Goal: Task Accomplishment & Management: Use online tool/utility

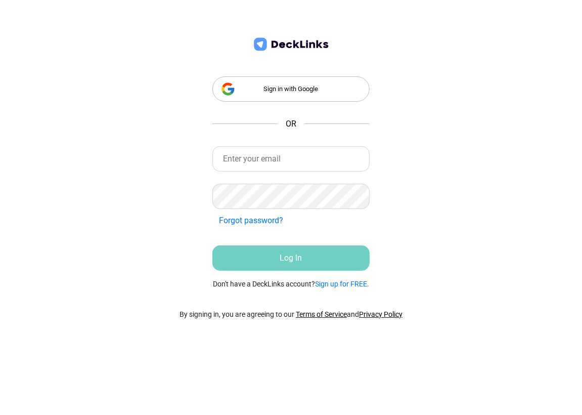
click at [291, 91] on div "Sign in with Google" at bounding box center [290, 88] width 157 height 25
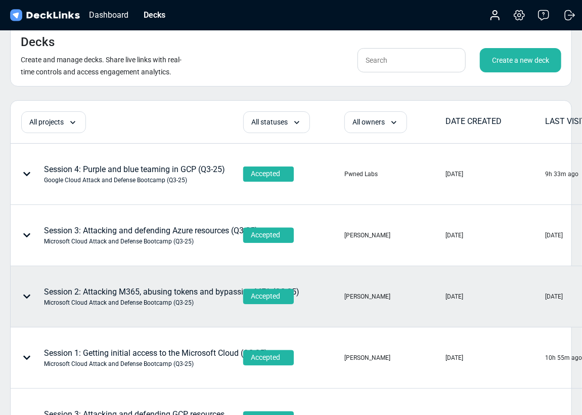
click at [24, 296] on icon at bounding box center [27, 296] width 8 height 8
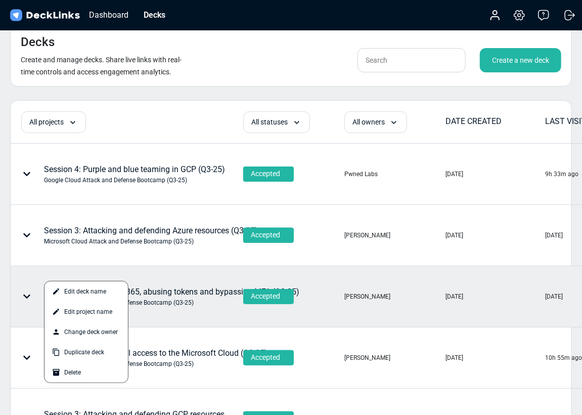
click at [184, 308] on div at bounding box center [291, 207] width 582 height 415
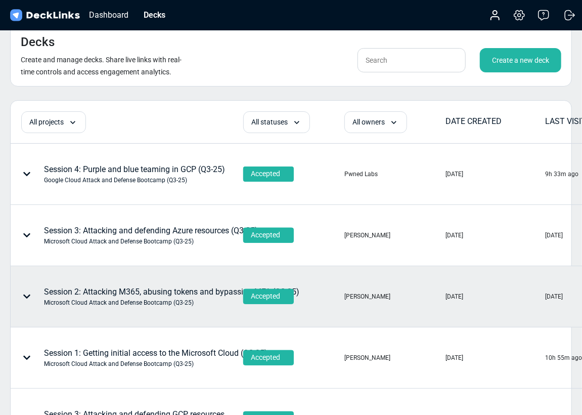
click at [90, 291] on div "Session 2: Attacking M365, abusing tokens and bypassing MFA (Q3-25) Microsoft C…" at bounding box center [171, 296] width 255 height 21
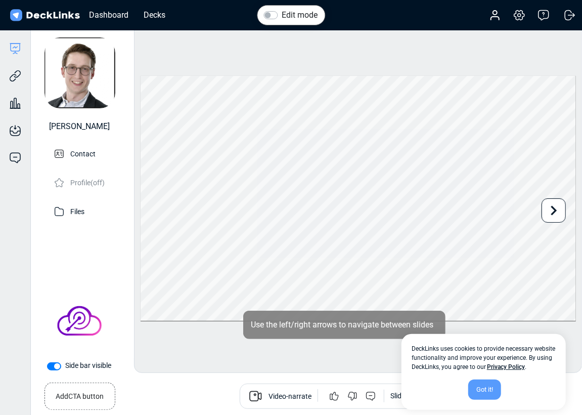
click at [491, 391] on div "Got it!" at bounding box center [484, 389] width 33 height 20
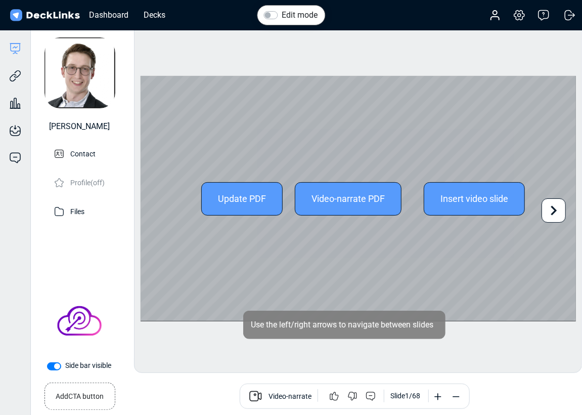
click at [243, 201] on div "Update PDF" at bounding box center [241, 198] width 81 height 33
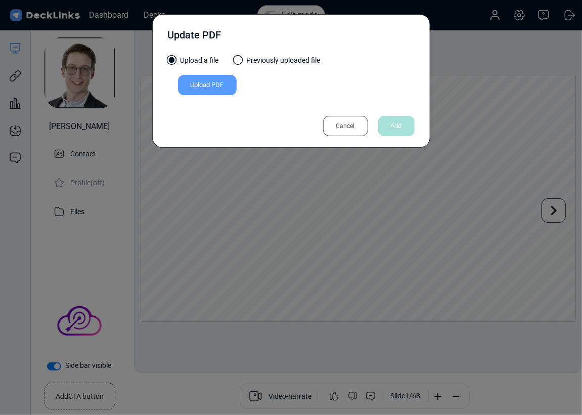
click at [195, 84] on div "Upload PDF" at bounding box center [207, 85] width 59 height 20
click at [0, 0] on input "Upload PDF" at bounding box center [0, 0] width 0 height 0
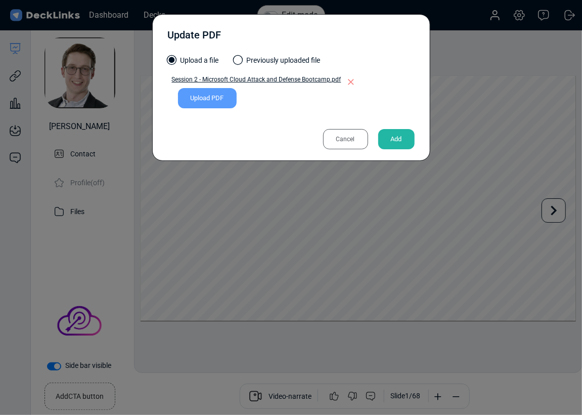
click at [354, 136] on div "Cancel" at bounding box center [345, 139] width 45 height 20
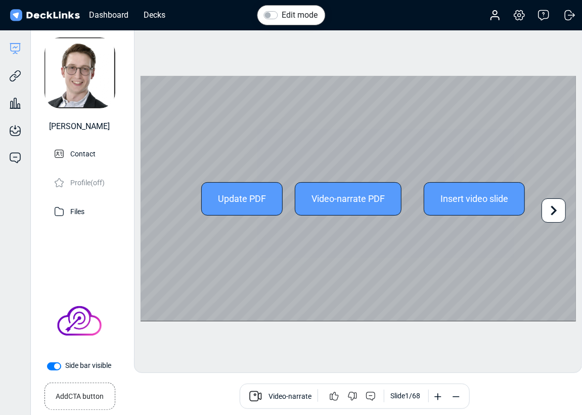
click at [547, 211] on icon at bounding box center [553, 210] width 19 height 19
click at [546, 211] on icon at bounding box center [553, 210] width 19 height 19
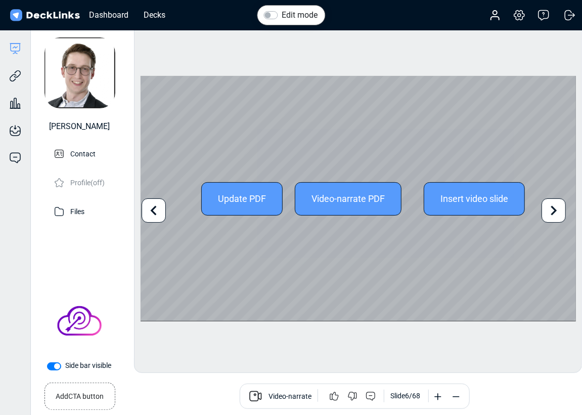
click at [546, 211] on icon at bounding box center [553, 210] width 19 height 19
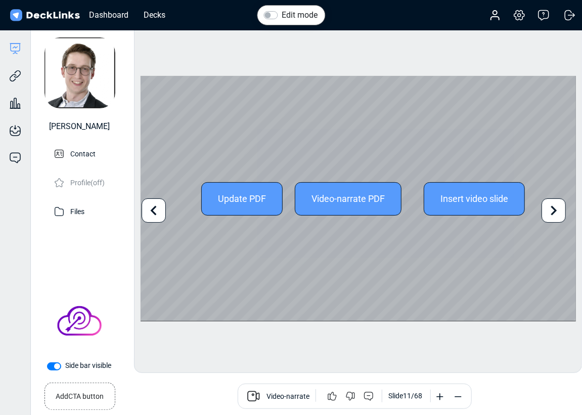
click at [546, 211] on icon at bounding box center [553, 210] width 19 height 19
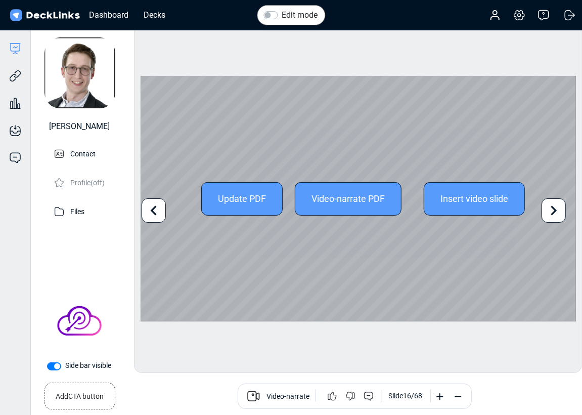
click at [546, 211] on icon at bounding box center [553, 210] width 19 height 19
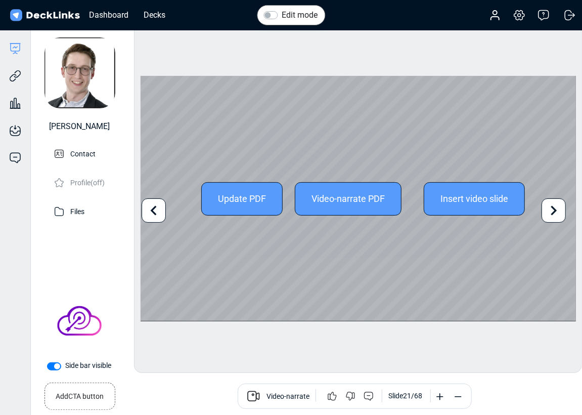
click at [546, 211] on icon at bounding box center [553, 210] width 19 height 19
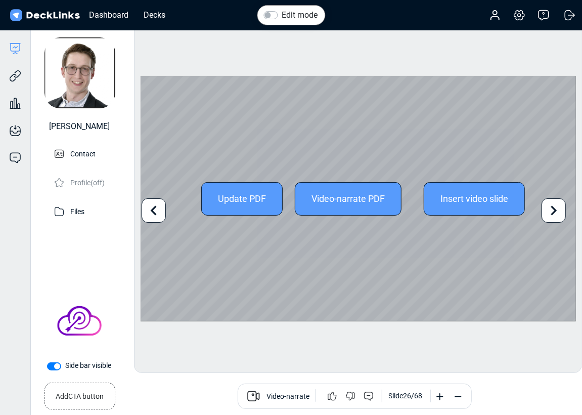
click at [546, 211] on icon at bounding box center [553, 210] width 19 height 19
click at [546, 211] on div "Update PDF Video-narrate PDF Insert video slide" at bounding box center [359, 198] width 436 height 245
click at [553, 212] on icon at bounding box center [554, 211] width 6 height 10
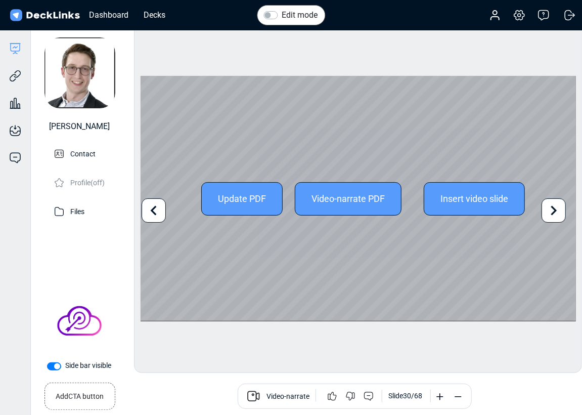
click at [553, 211] on icon at bounding box center [553, 210] width 19 height 19
click at [552, 211] on icon at bounding box center [553, 210] width 19 height 19
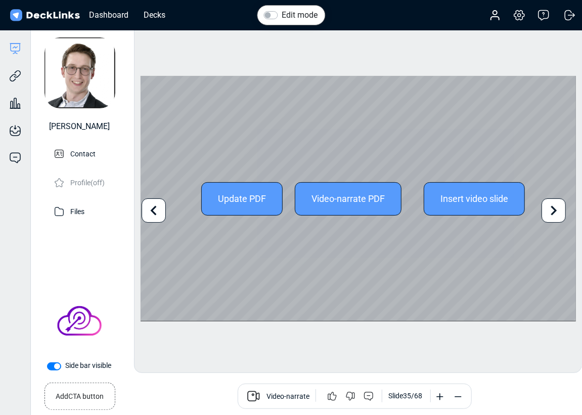
click at [552, 211] on icon at bounding box center [553, 210] width 19 height 19
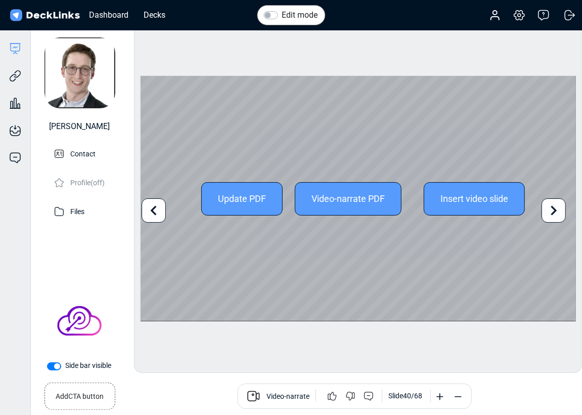
click at [552, 211] on icon at bounding box center [553, 210] width 19 height 19
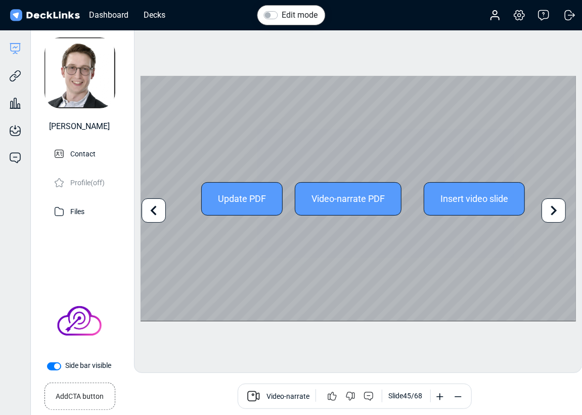
click at [552, 211] on icon at bounding box center [553, 210] width 19 height 19
click at [148, 206] on icon at bounding box center [153, 210] width 19 height 19
click at [149, 206] on icon at bounding box center [153, 210] width 19 height 19
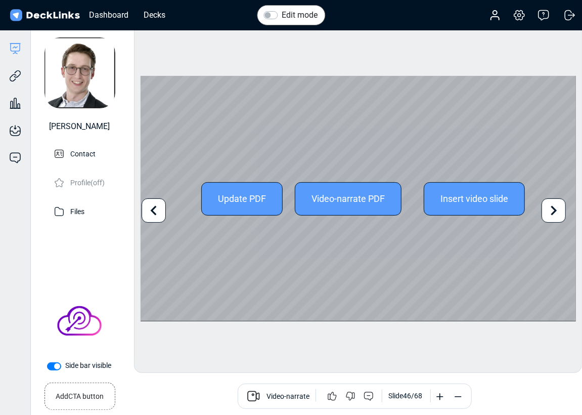
click at [150, 206] on icon at bounding box center [153, 210] width 19 height 19
click at [151, 204] on icon at bounding box center [153, 210] width 19 height 19
click at [547, 201] on div at bounding box center [554, 210] width 24 height 24
